Goal: Navigation & Orientation: Find specific page/section

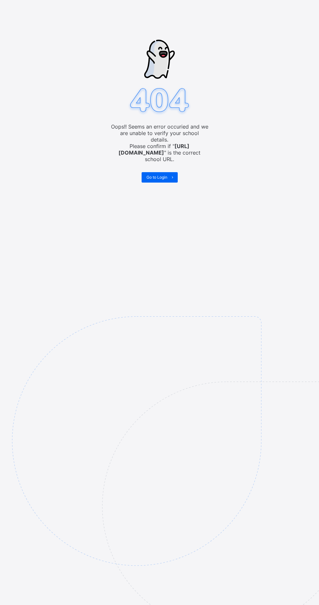
click at [165, 175] on span "Go to Login" at bounding box center [157, 177] width 21 height 5
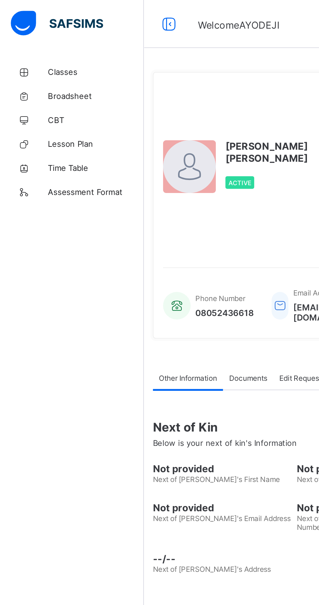
click at [39, 40] on span "Classes" at bounding box center [52, 38] width 52 height 5
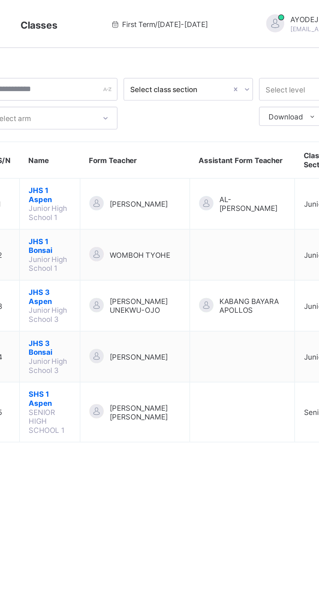
click at [184, 110] on span "Zomo Emmanuel Usman" at bounding box center [172, 110] width 32 height 5
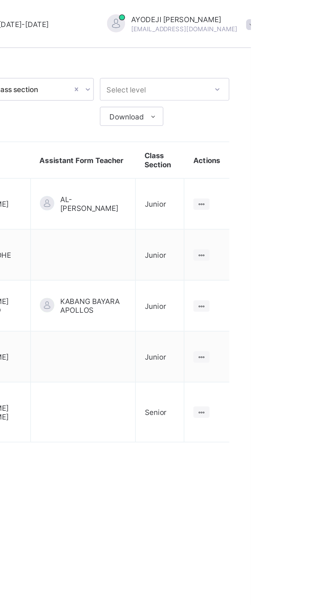
click at [0, 0] on ul "View Class" at bounding box center [0, 0] width 0 height 0
click at [0, 0] on div "View Class" at bounding box center [0, 0] width 0 height 0
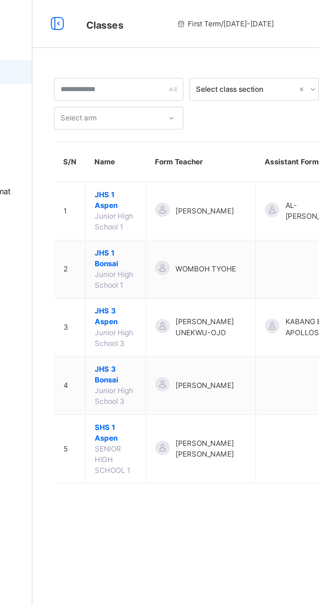
click at [124, 135] on span "JHS 1 Bonsai" at bounding box center [123, 141] width 23 height 12
